Goal: Find specific fact

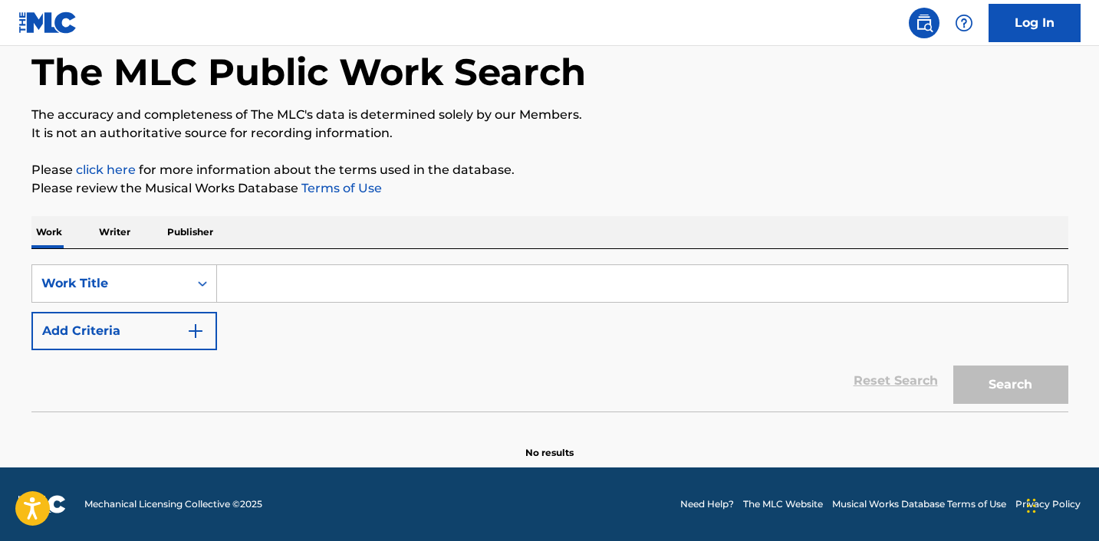
click at [274, 290] on input "Search Form" at bounding box center [642, 283] width 850 height 37
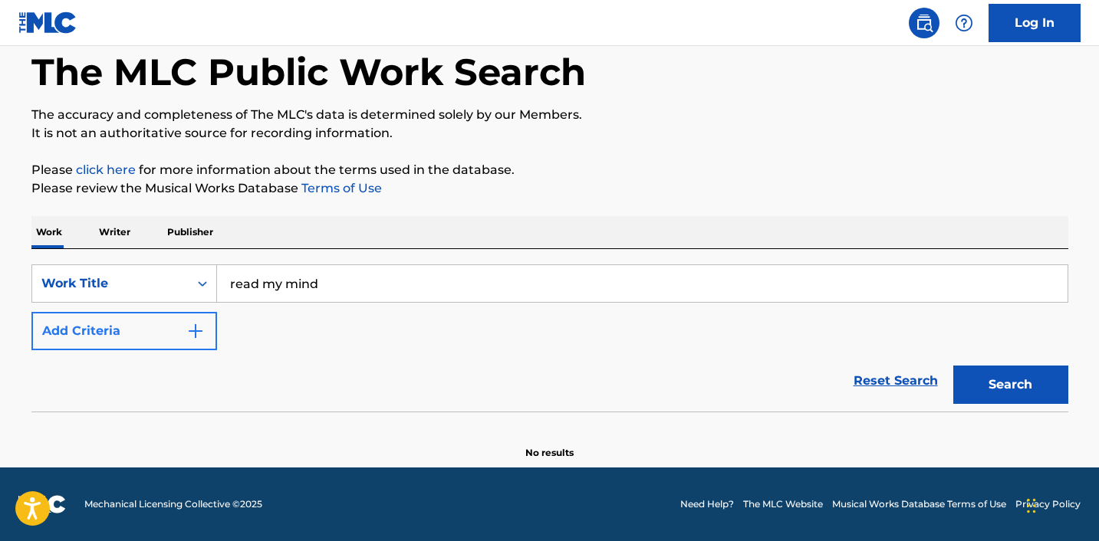
type input "read my mind"
click at [194, 333] on img "Search Form" at bounding box center [195, 331] width 18 height 18
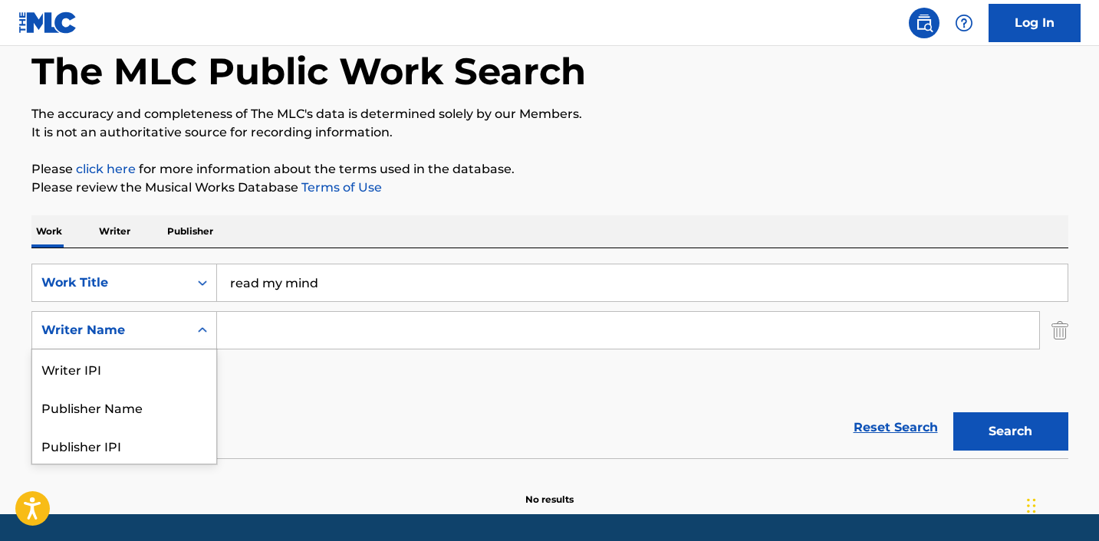
click at [150, 326] on div "Writer Name" at bounding box center [110, 330] width 138 height 18
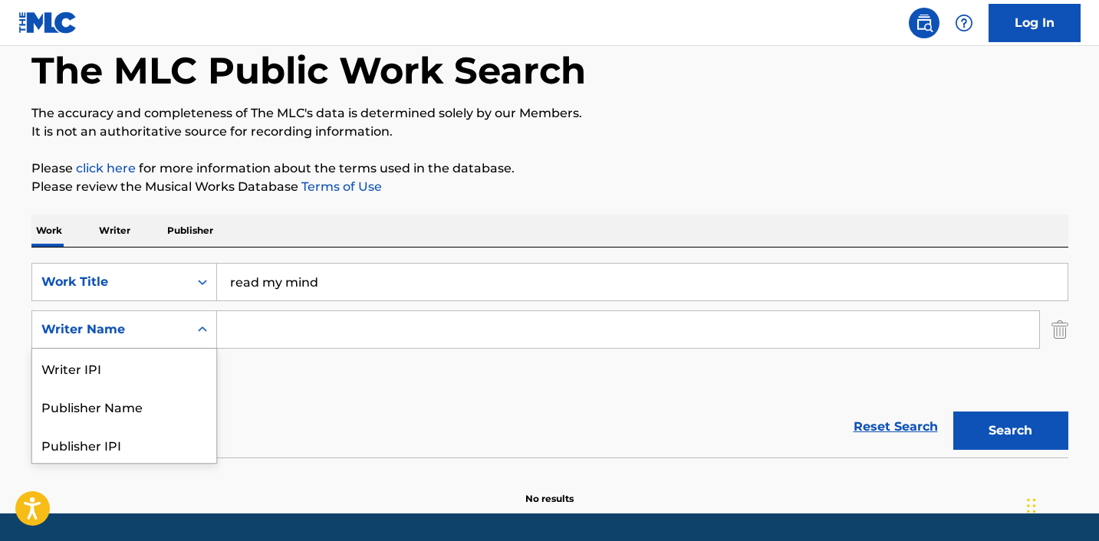
click at [288, 332] on input "Search Form" at bounding box center [628, 329] width 822 height 37
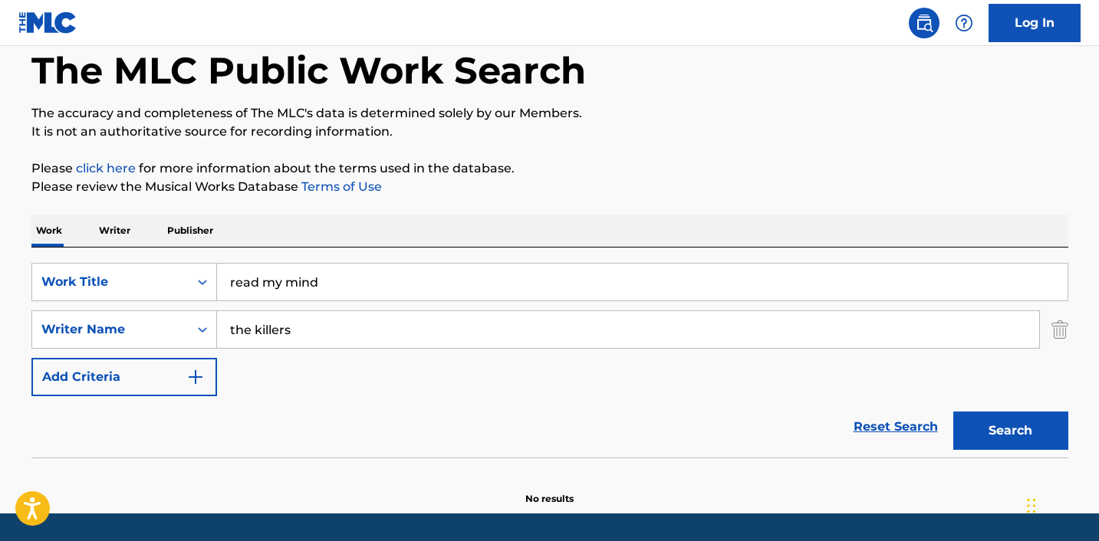
type input "the killers"
click at [953, 412] on button "Search" at bounding box center [1010, 431] width 115 height 38
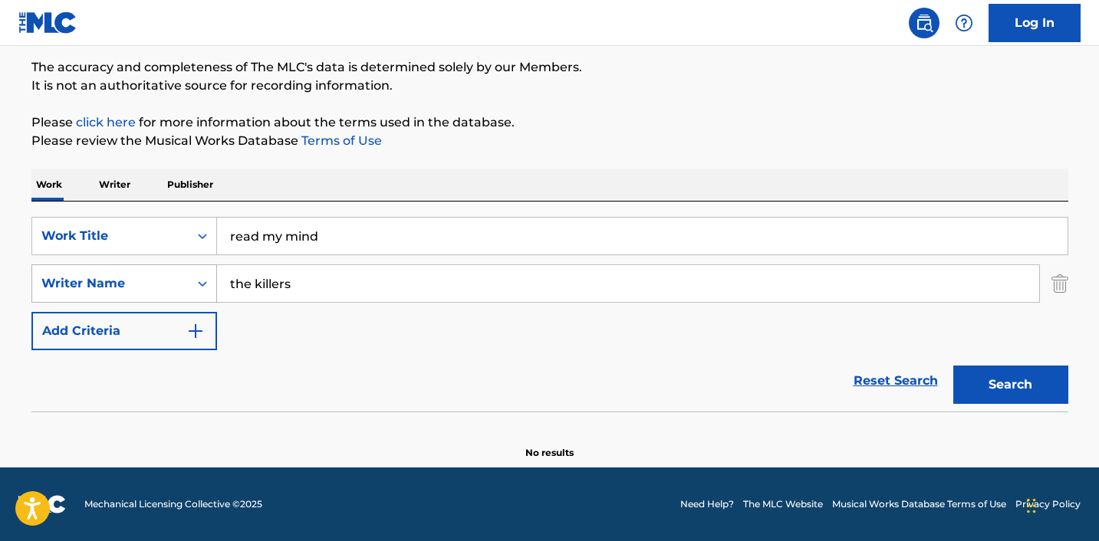
drag, startPoint x: 308, startPoint y: 281, endPoint x: 103, endPoint y: 281, distance: 205.5
click at [103, 281] on div "SearchWithCriteriaa7873b36-dea3-4478-b228-face5b50a65a Writer Name the killers" at bounding box center [549, 283] width 1036 height 38
click at [953, 366] on button "Search" at bounding box center [1010, 385] width 115 height 38
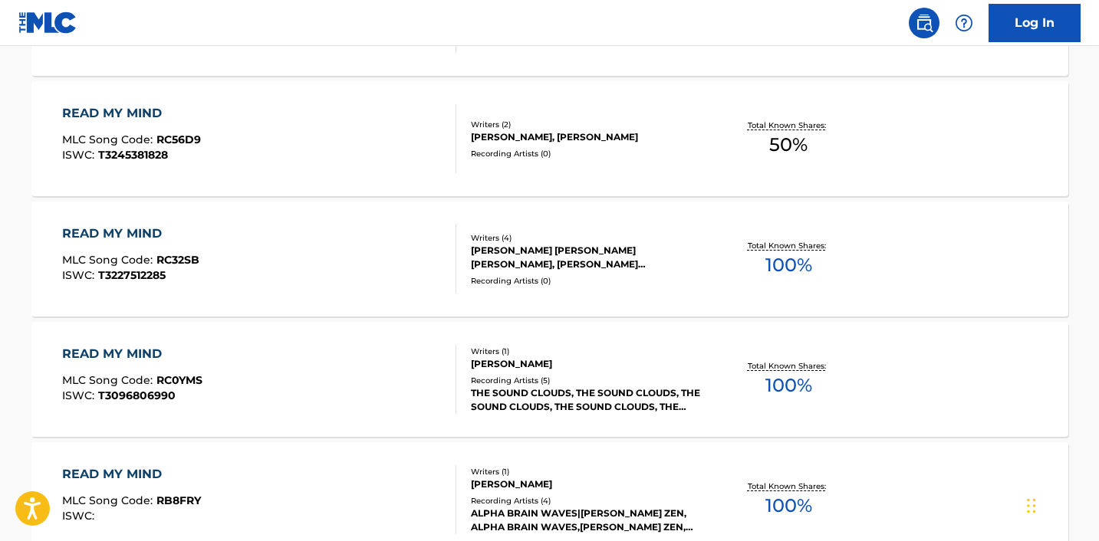
scroll to position [0, 0]
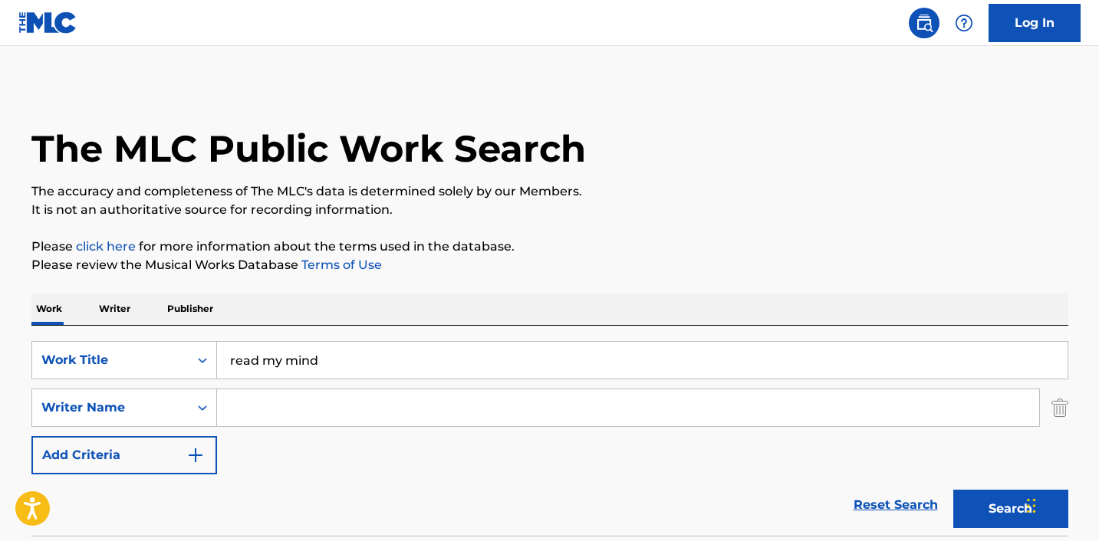
click at [257, 415] on input "Search Form" at bounding box center [628, 407] width 822 height 37
type input "[PERSON_NAME]"
click at [953, 490] on button "Search" at bounding box center [1010, 509] width 115 height 38
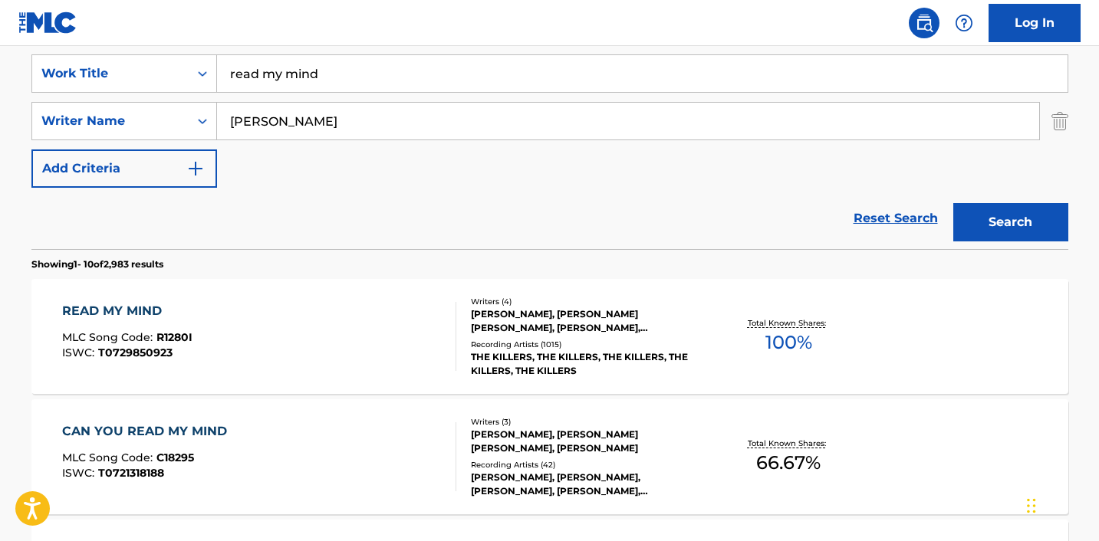
scroll to position [288, 0]
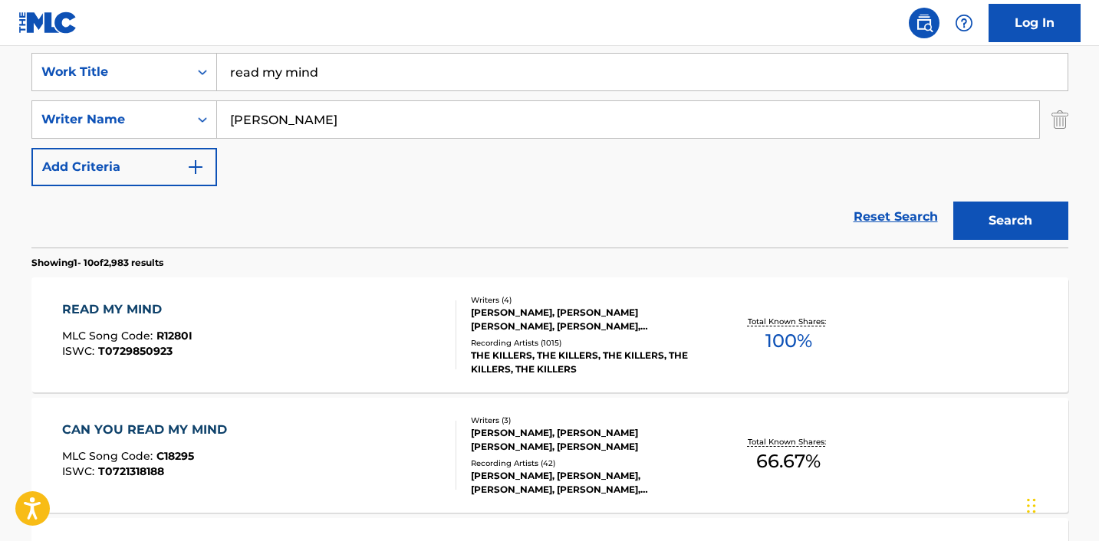
click at [359, 324] on div "READ MY MIND MLC Song Code : R1280I ISWC : T0729850923" at bounding box center [259, 335] width 394 height 69
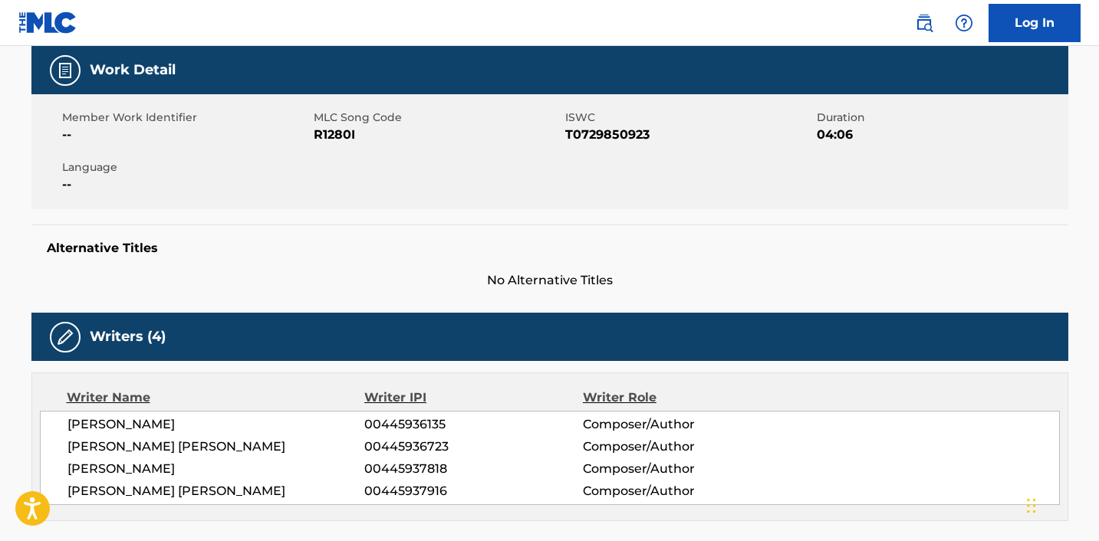
scroll to position [183, 0]
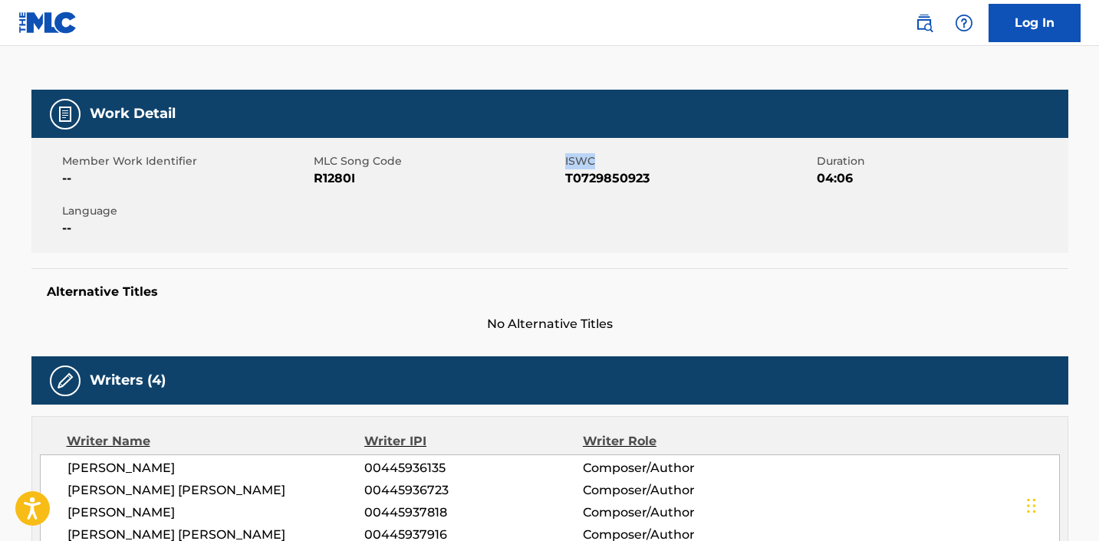
drag, startPoint x: 564, startPoint y: 158, endPoint x: 616, endPoint y: 158, distance: 52.1
click at [616, 158] on span "ISWC" at bounding box center [689, 161] width 248 height 16
click at [605, 158] on span "ISWC" at bounding box center [689, 161] width 248 height 16
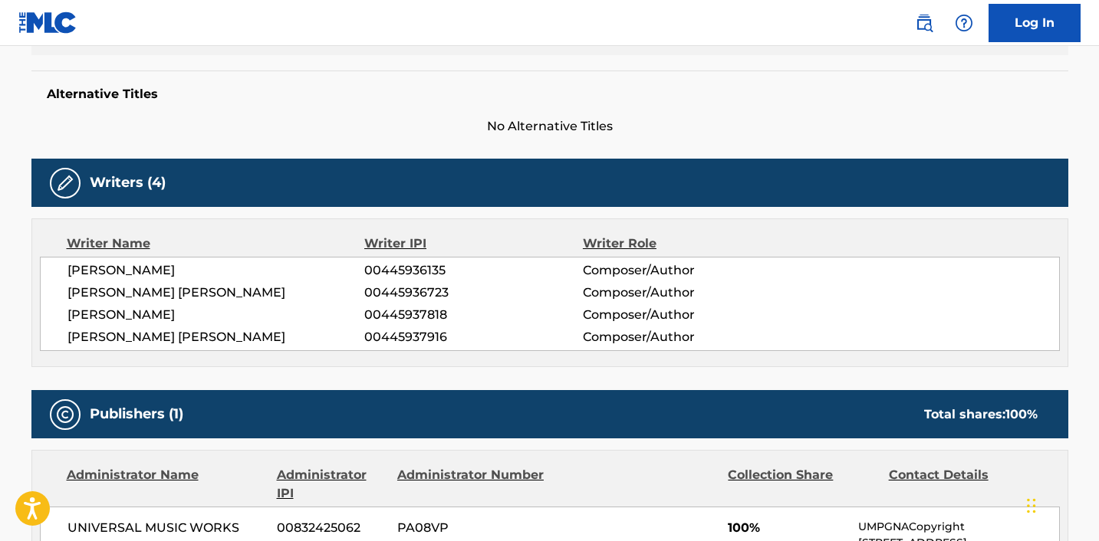
scroll to position [383, 0]
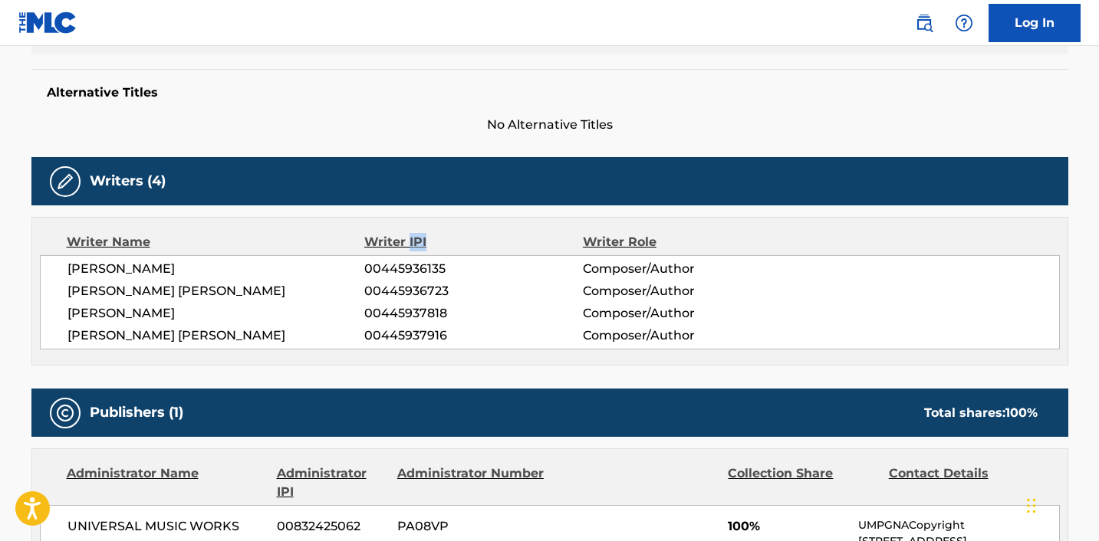
drag, startPoint x: 445, startPoint y: 240, endPoint x: 407, endPoint y: 241, distance: 37.6
click at [407, 241] on div "Writer IPI" at bounding box center [473, 242] width 218 height 18
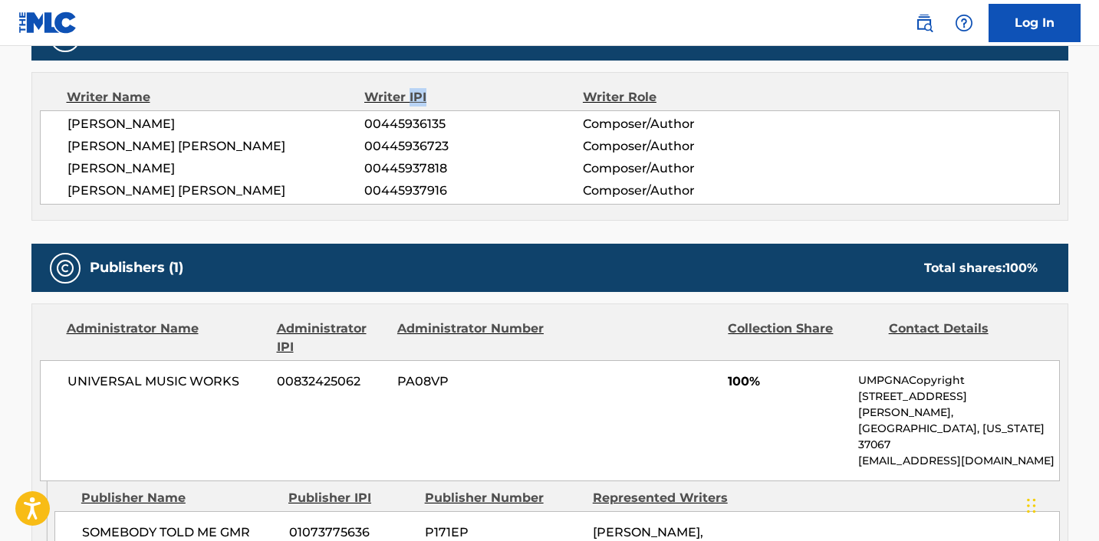
scroll to position [525, 0]
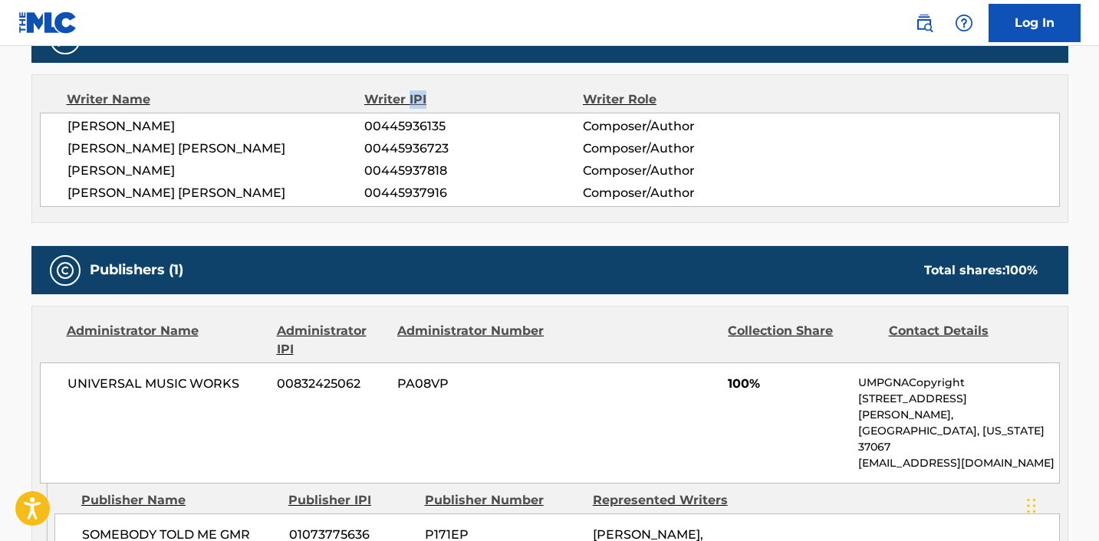
drag, startPoint x: 207, startPoint y: 123, endPoint x: 67, endPoint y: 122, distance: 139.5
click at [67, 122] on span "[PERSON_NAME]" at bounding box center [215, 126] width 297 height 18
copy span "[PERSON_NAME]"
drag, startPoint x: 206, startPoint y: 146, endPoint x: 67, endPoint y: 147, distance: 138.8
click at [64, 145] on div "[PERSON_NAME] 00445936135 Composer/Author [PERSON_NAME] [PERSON_NAME] 004459367…" at bounding box center [550, 160] width 1020 height 94
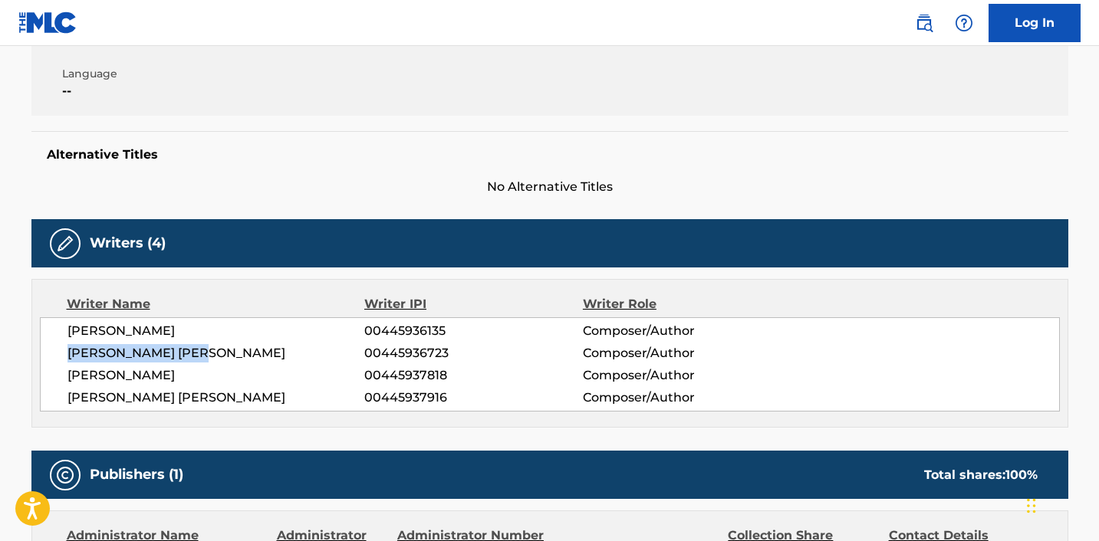
scroll to position [331, 0]
